Goal: Check status: Check status

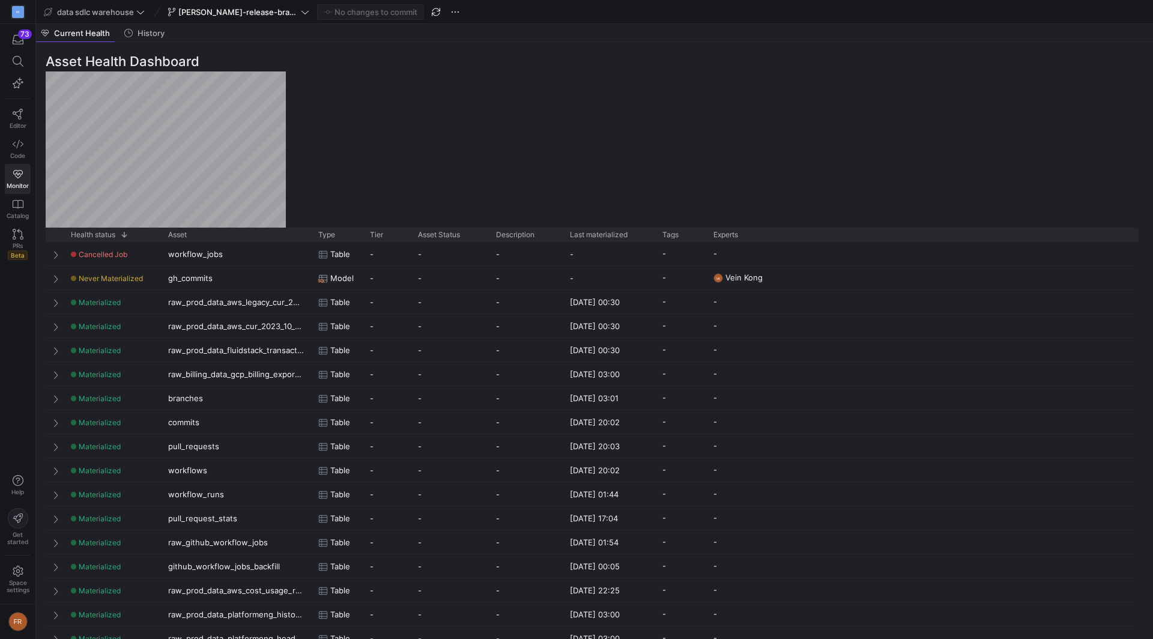
click at [214, 21] on y42-top-nav "data sdlc warehouse [PERSON_NAME]-release-branch No changes to commit" at bounding box center [594, 12] width 1117 height 24
click at [214, 12] on span "[PERSON_NAME]-release-branch" at bounding box center [238, 12] width 120 height 10
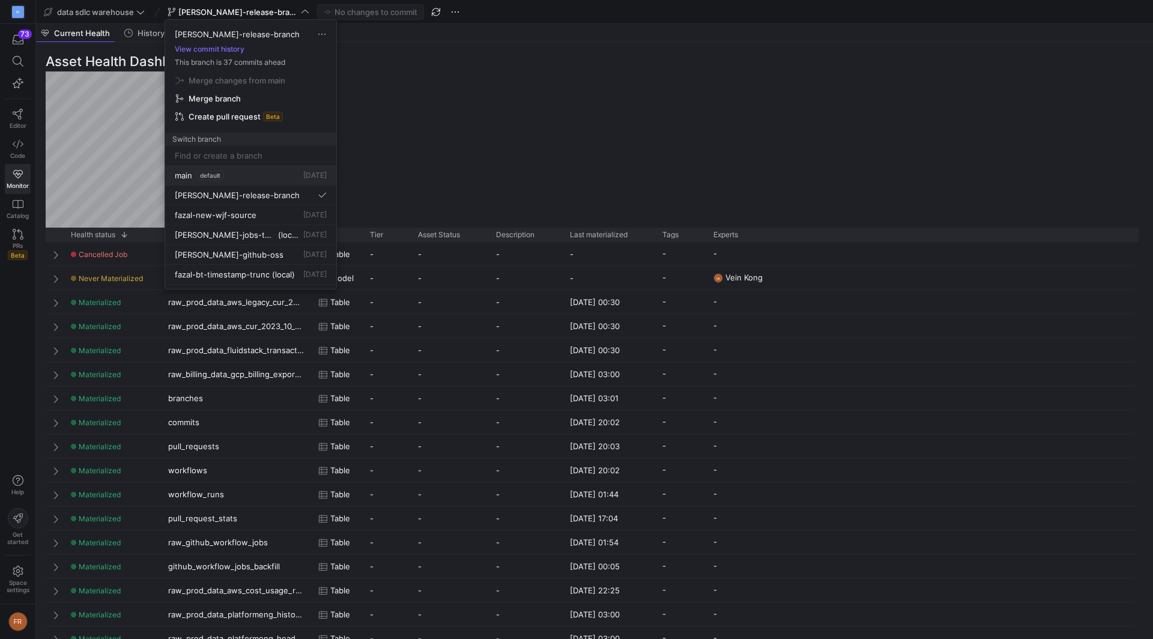
click at [211, 177] on span "default" at bounding box center [210, 176] width 26 height 10
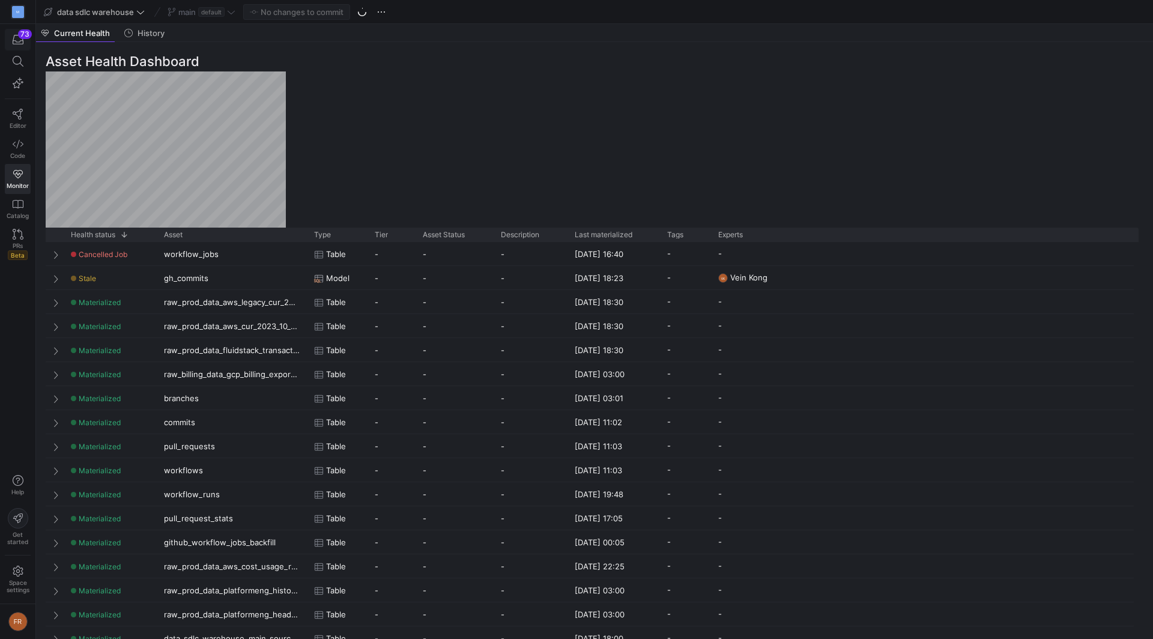
click at [22, 48] on span "button" at bounding box center [17, 39] width 25 height 20
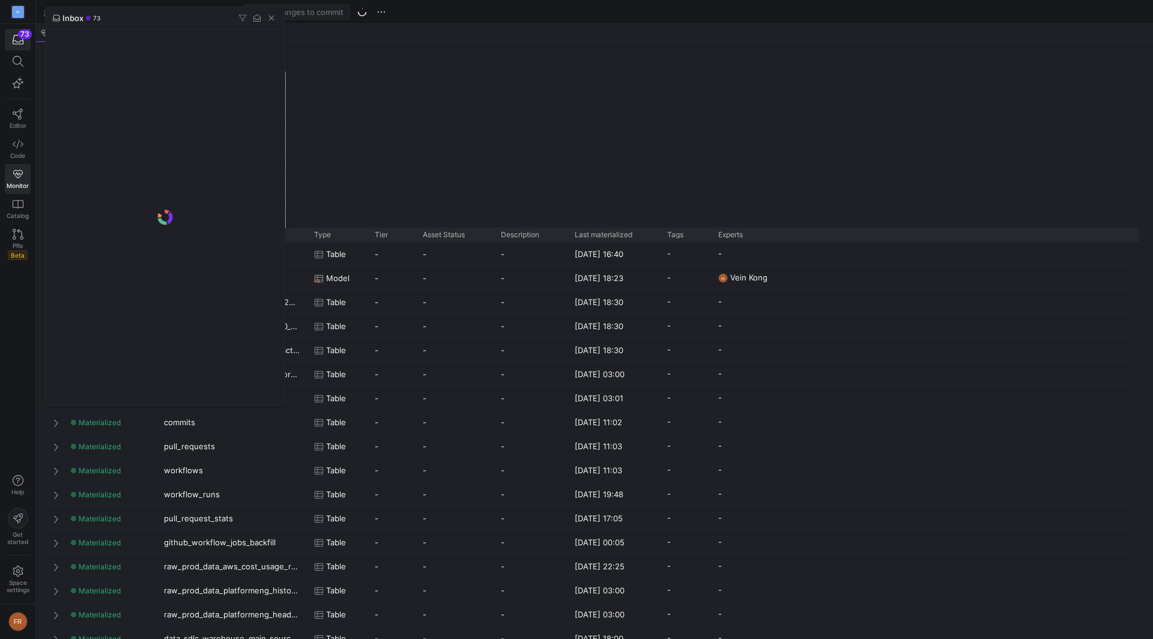
click at [21, 40] on div at bounding box center [576, 319] width 1153 height 639
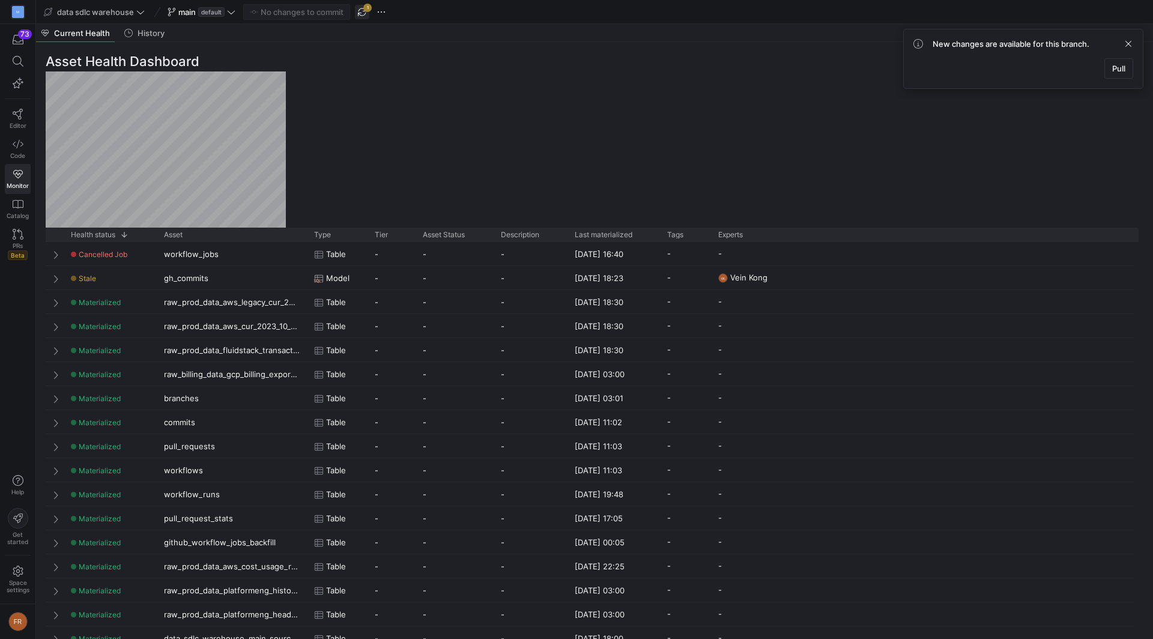
click at [366, 12] on span "button" at bounding box center [362, 12] width 14 height 14
click at [19, 112] on icon at bounding box center [18, 114] width 11 height 11
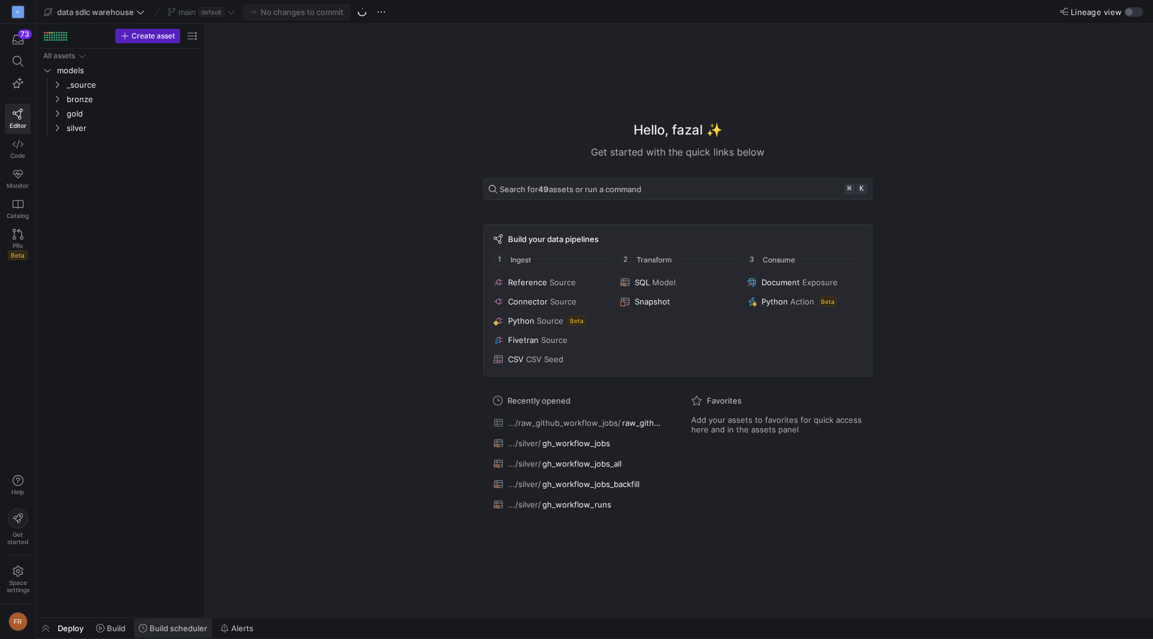
click at [162, 633] on span "Build scheduler" at bounding box center [179, 629] width 58 height 10
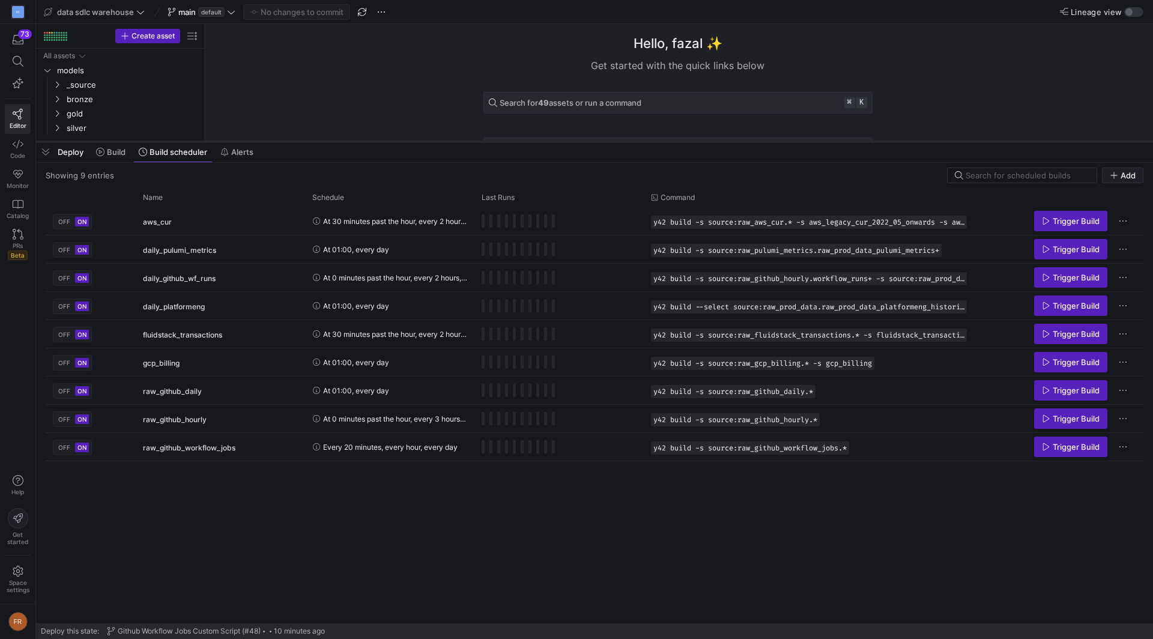
drag, startPoint x: 264, startPoint y: 420, endPoint x: 361, endPoint y: 178, distance: 260.7
click at [361, 144] on div at bounding box center [594, 141] width 1117 height 5
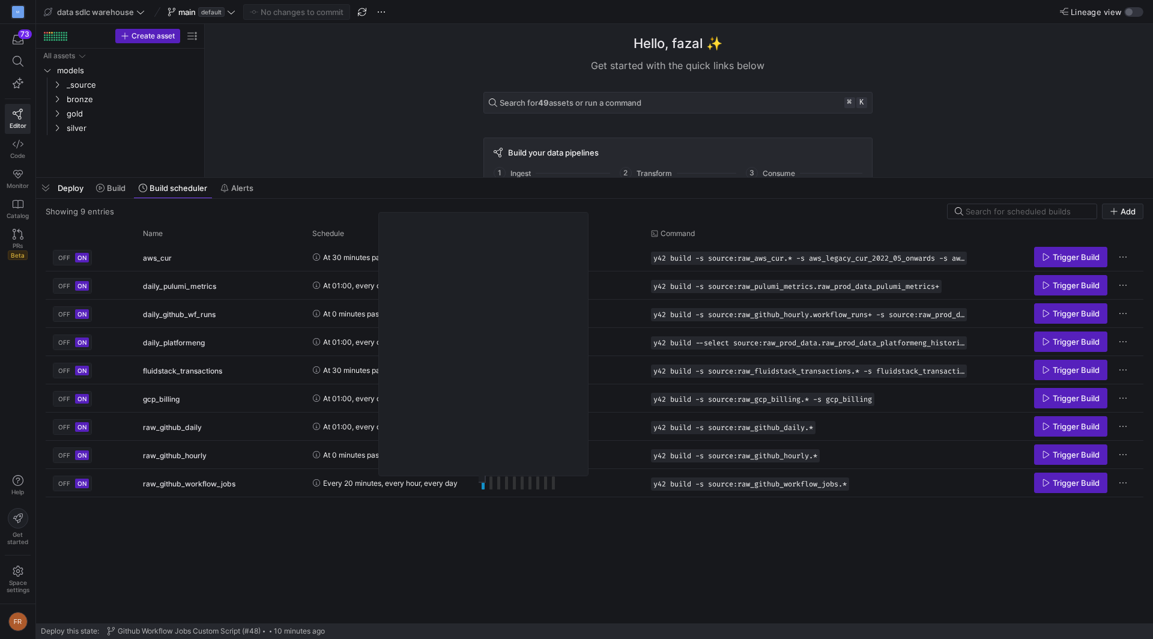
click at [511, 553] on div "OFF ON aws_cur At 30 minutes past the hour, every 2 hours, every day y42 build …" at bounding box center [595, 433] width 1098 height 380
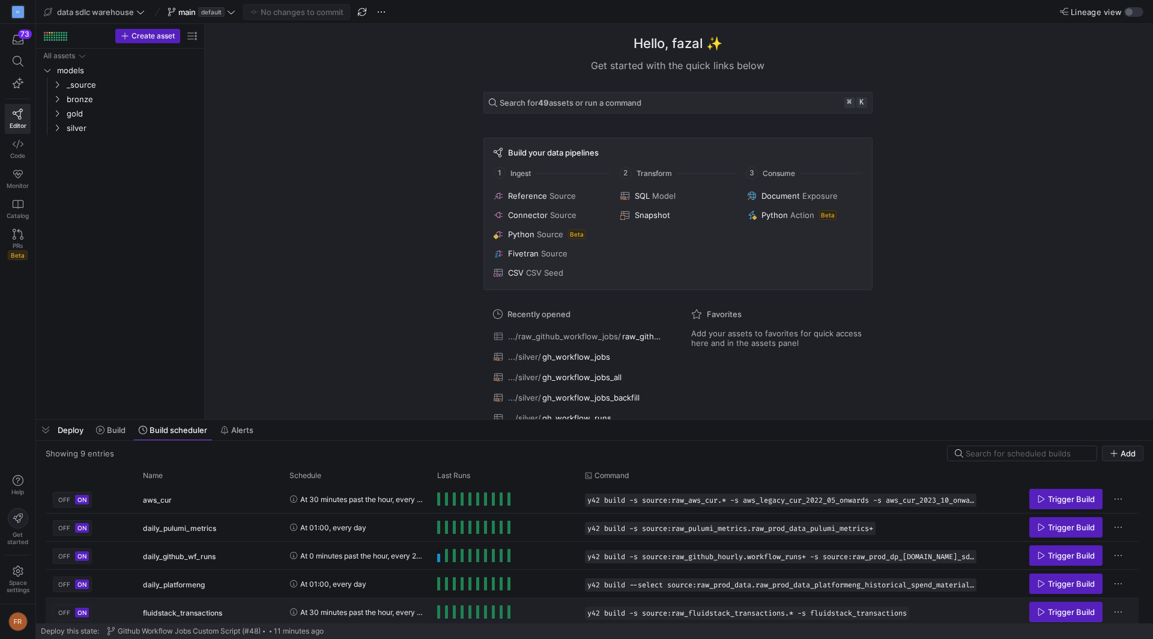
scroll to position [115, 0]
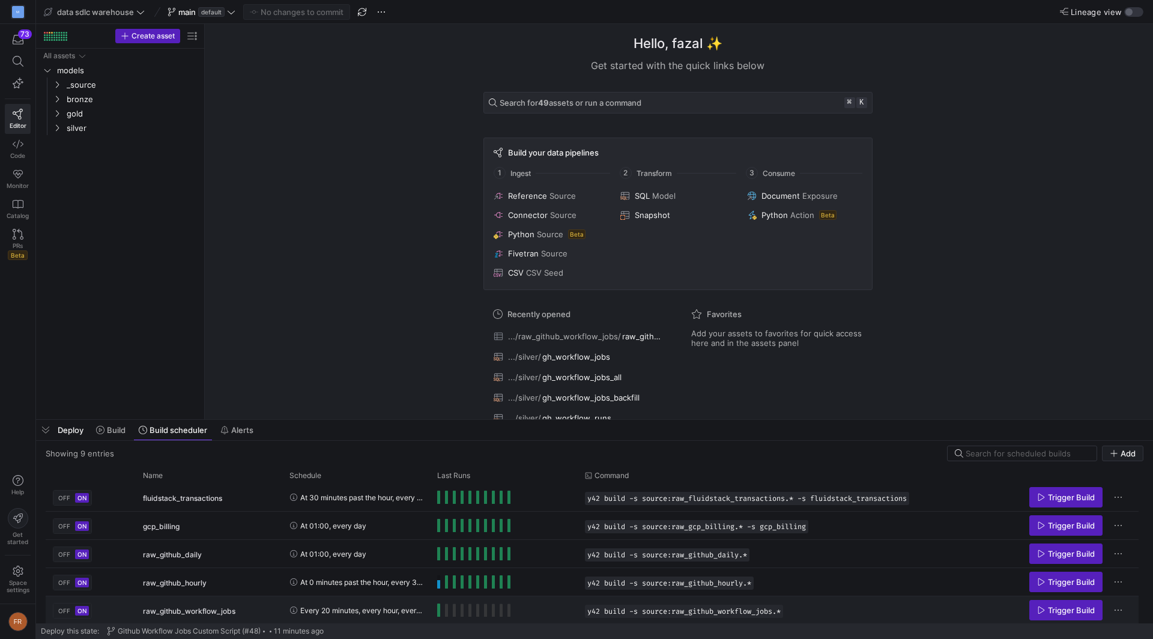
click at [570, 610] on y42-orchestration-run-status-cell-renderer "Press SPACE to select this row." at bounding box center [503, 610] width 133 height 26
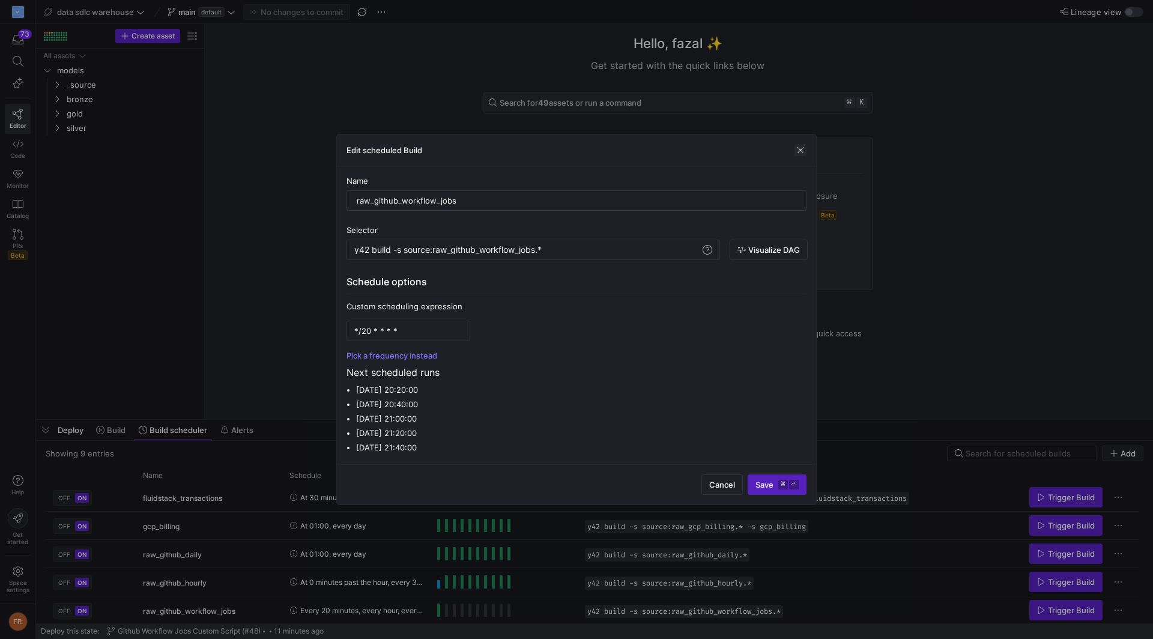
click at [799, 151] on span "button" at bounding box center [801, 150] width 12 height 12
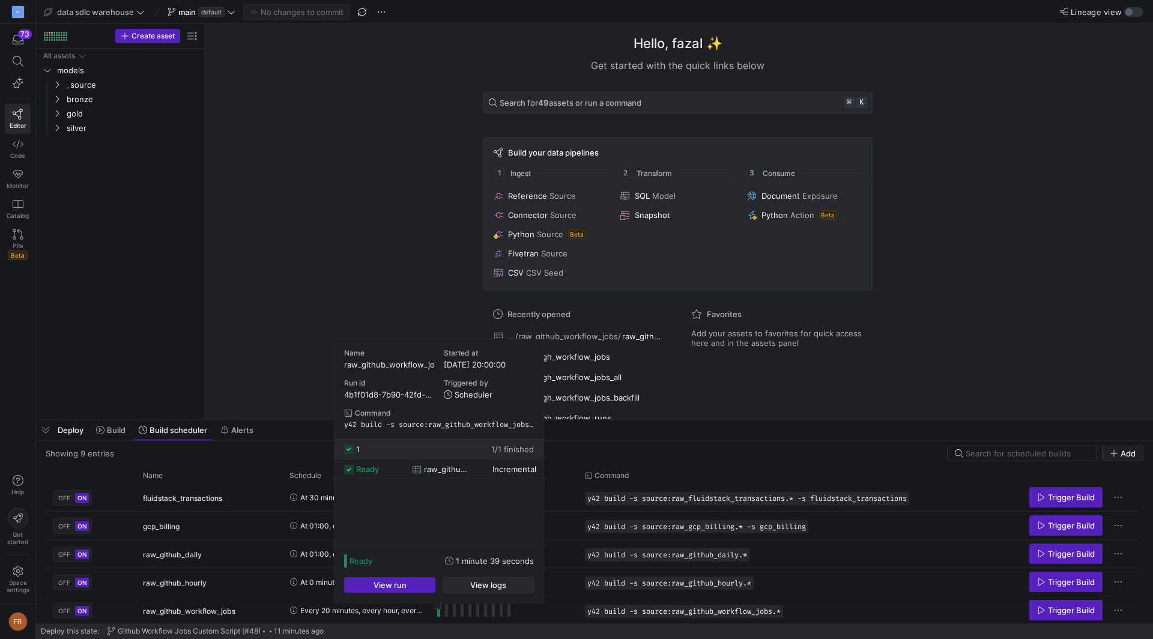
click at [478, 585] on span "View logs" at bounding box center [488, 585] width 36 height 10
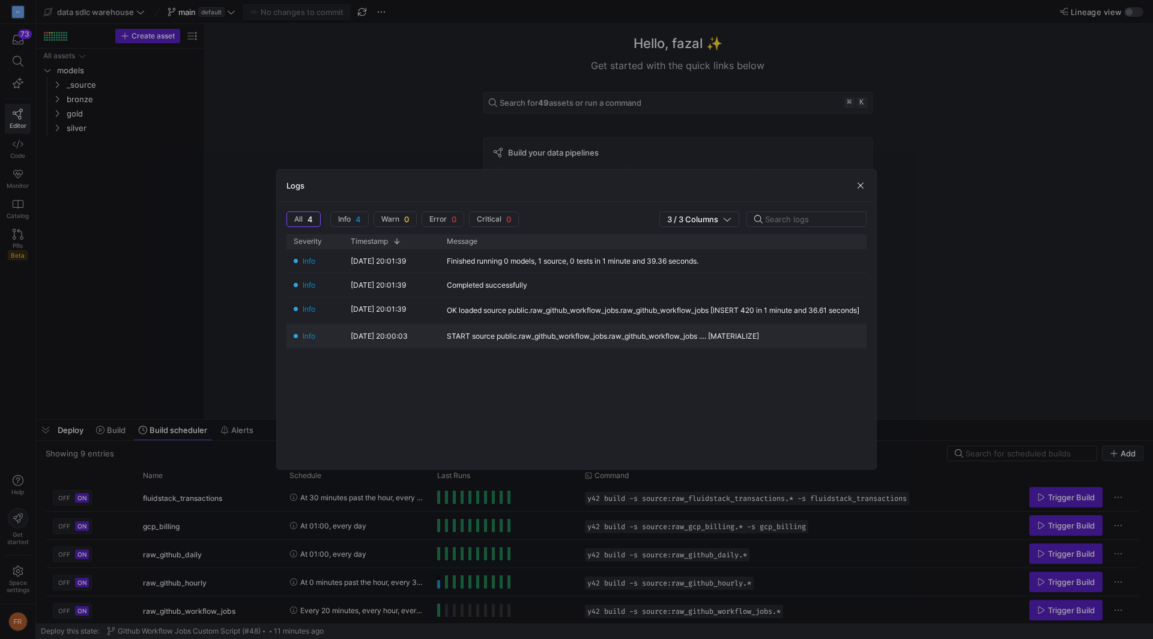
click at [523, 337] on div "START source public.raw_github_workflow_jobs.raw_github_workflow_jobs .... [MAT…" at bounding box center [603, 336] width 312 height 8
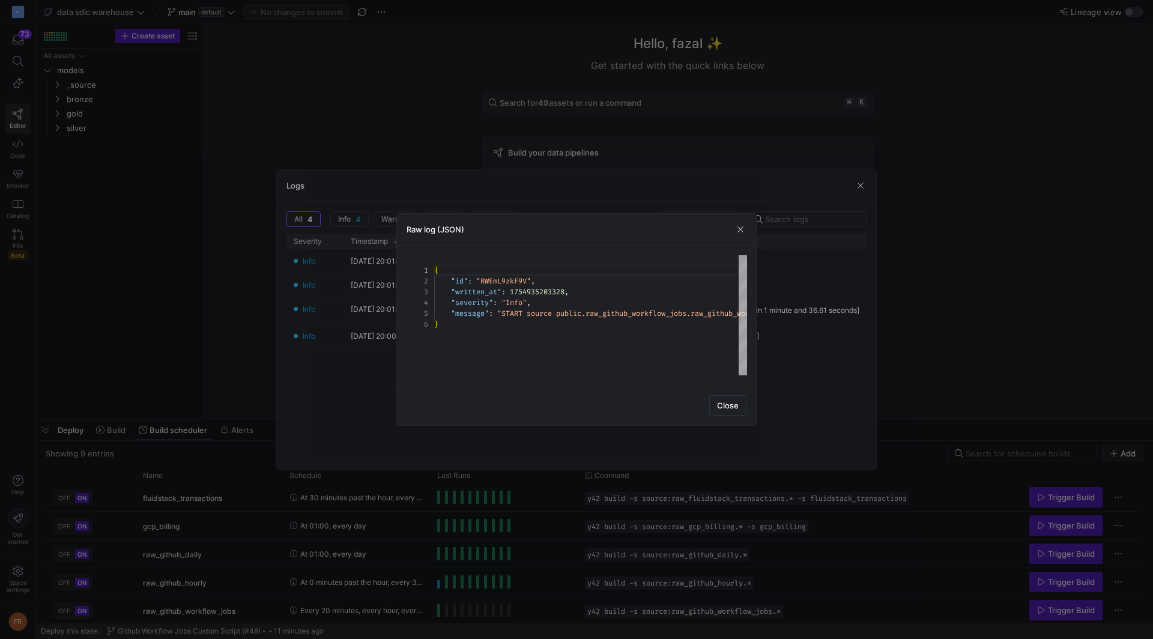
scroll to position [54, 0]
click at [714, 406] on span "button" at bounding box center [728, 405] width 36 height 19
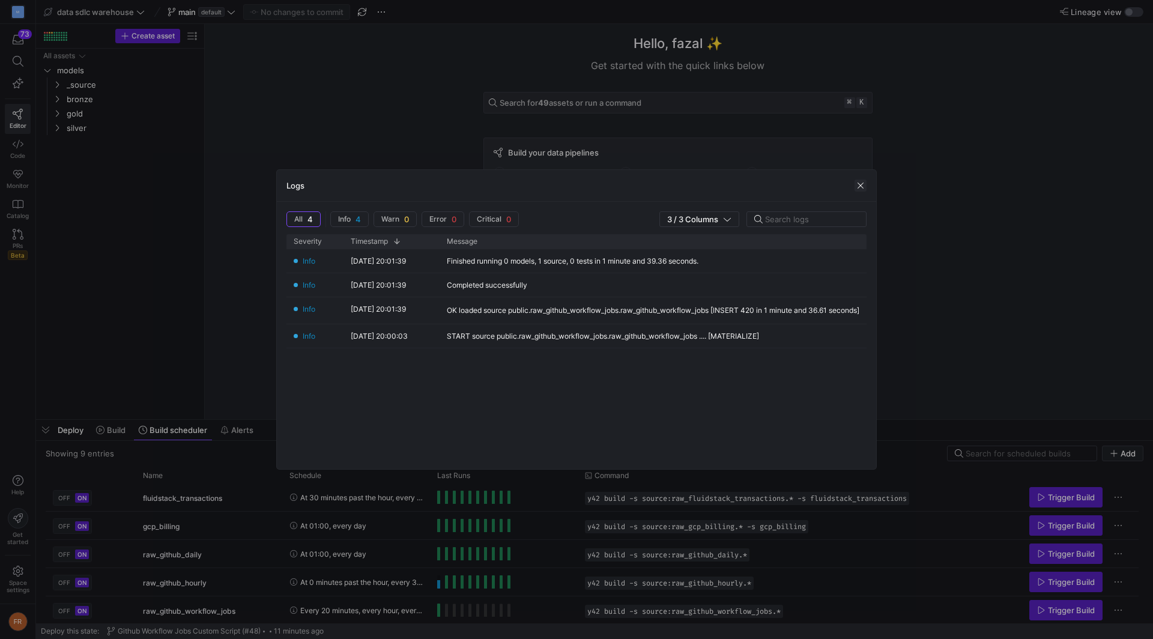
click at [857, 181] on span "button" at bounding box center [861, 186] width 12 height 12
